Goal: Task Accomplishment & Management: Manage account settings

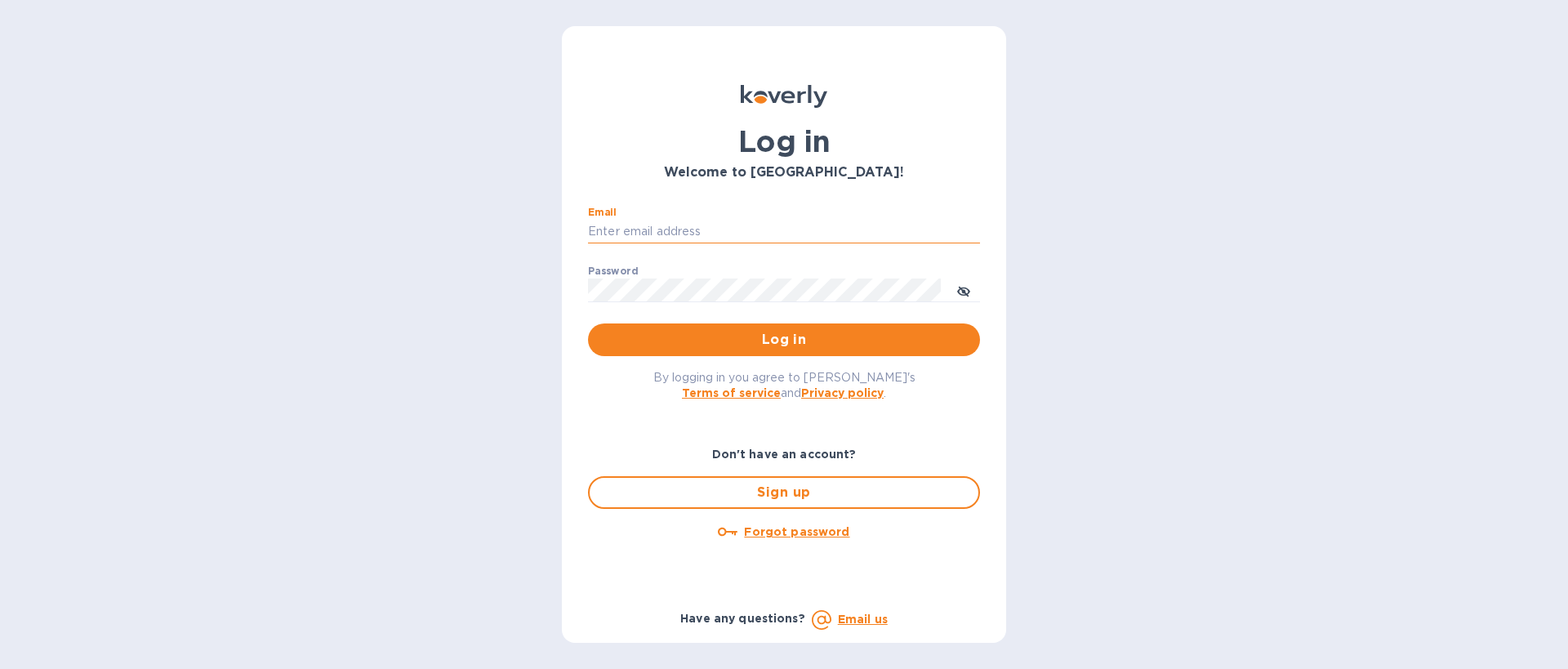
click at [718, 235] on input "Email" at bounding box center [784, 232] width 392 height 25
type input "[EMAIL_ADDRESS][DOMAIN_NAME]"
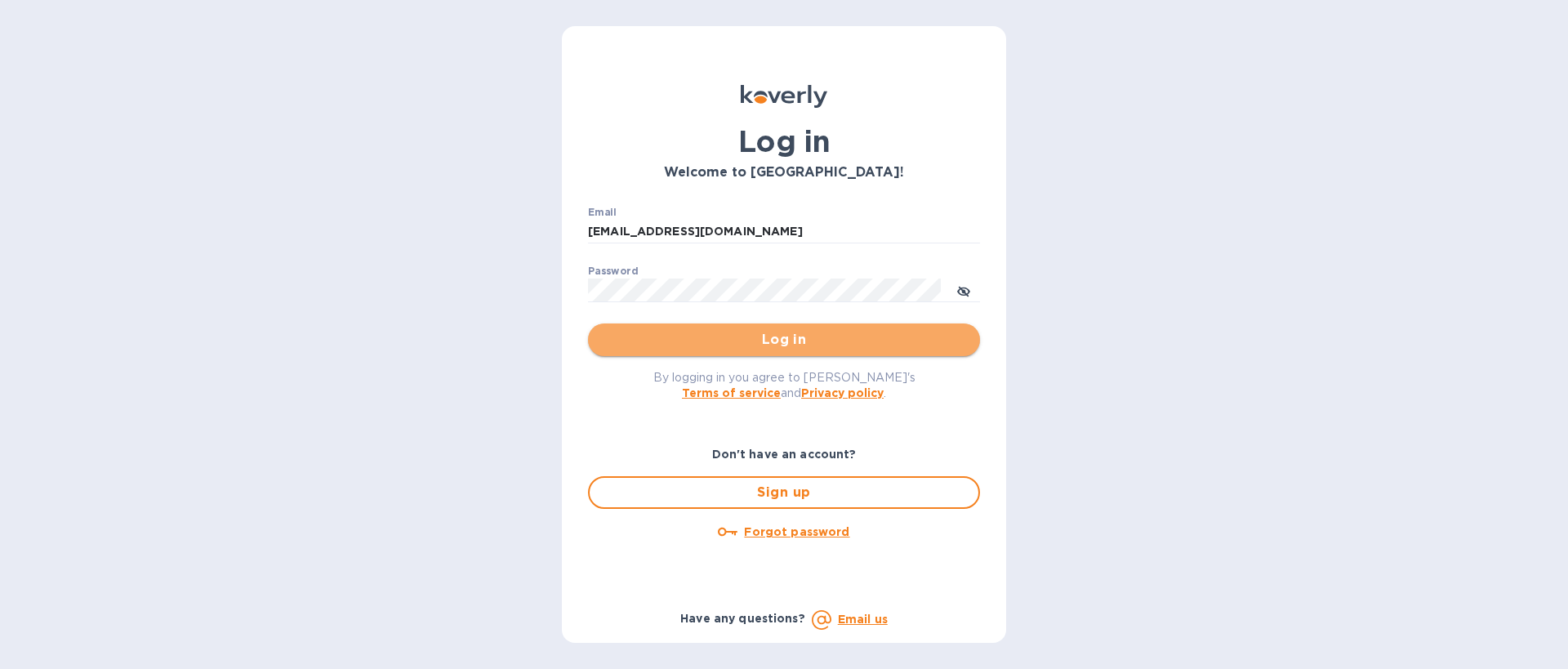
click at [734, 336] on span "Log in" at bounding box center [784, 340] width 366 height 19
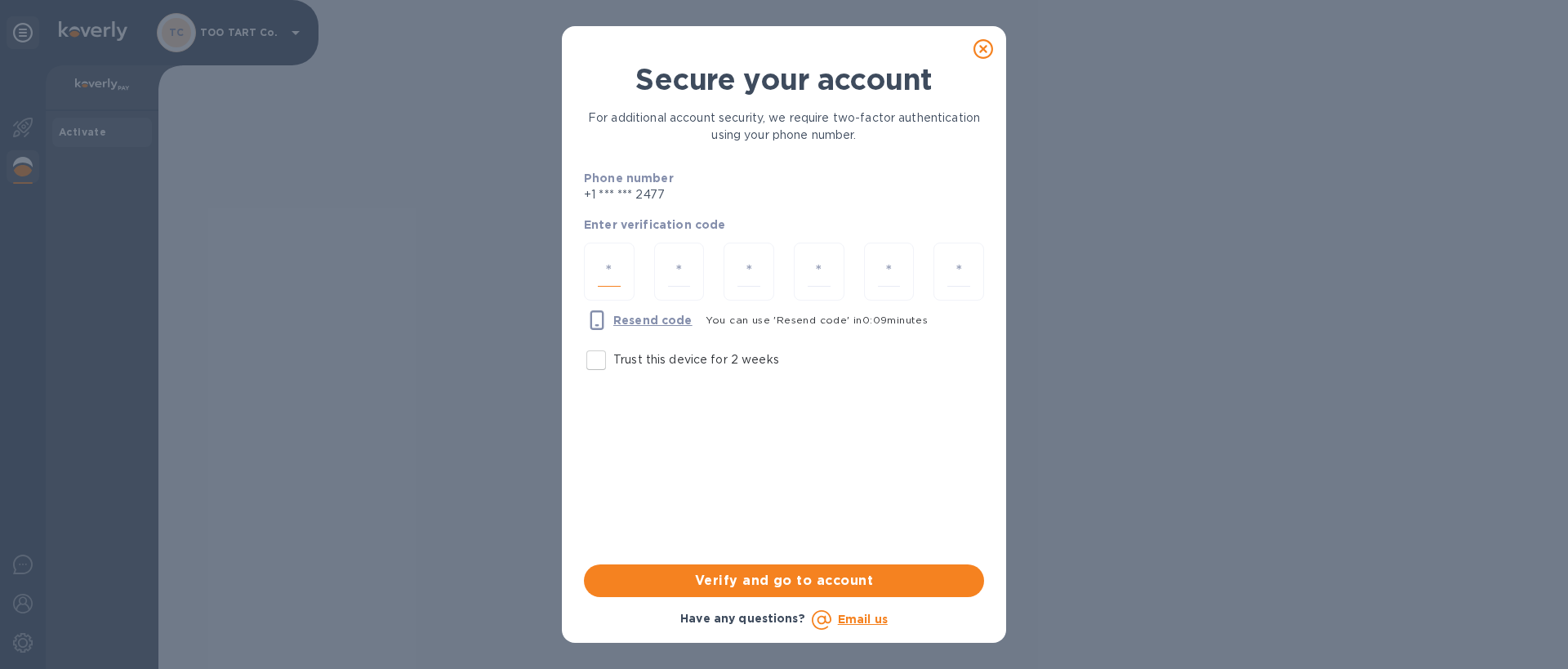
click at [609, 264] on input "number" at bounding box center [609, 271] width 23 height 30
type input "9"
type input "1"
type input "9"
type input "3"
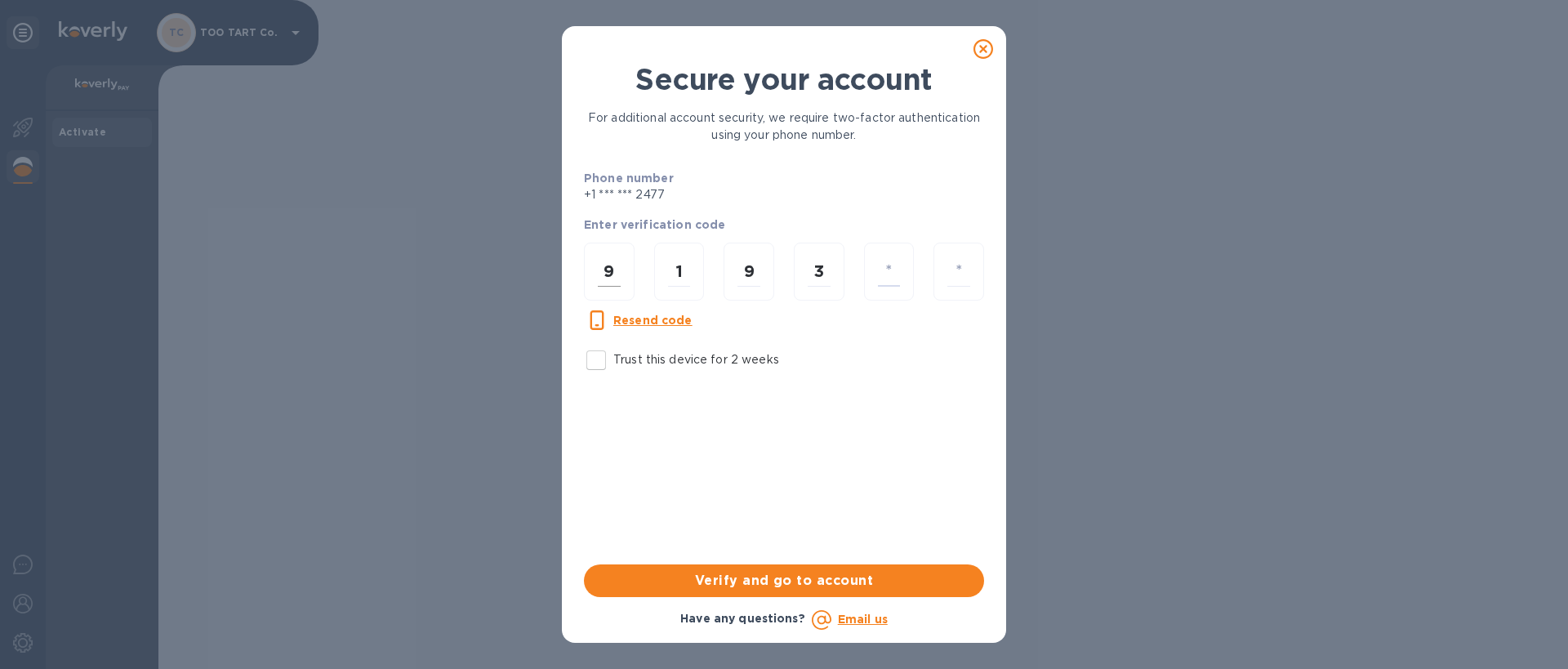
type input "7"
type input "1"
